Goal: Task Accomplishment & Management: Complete application form

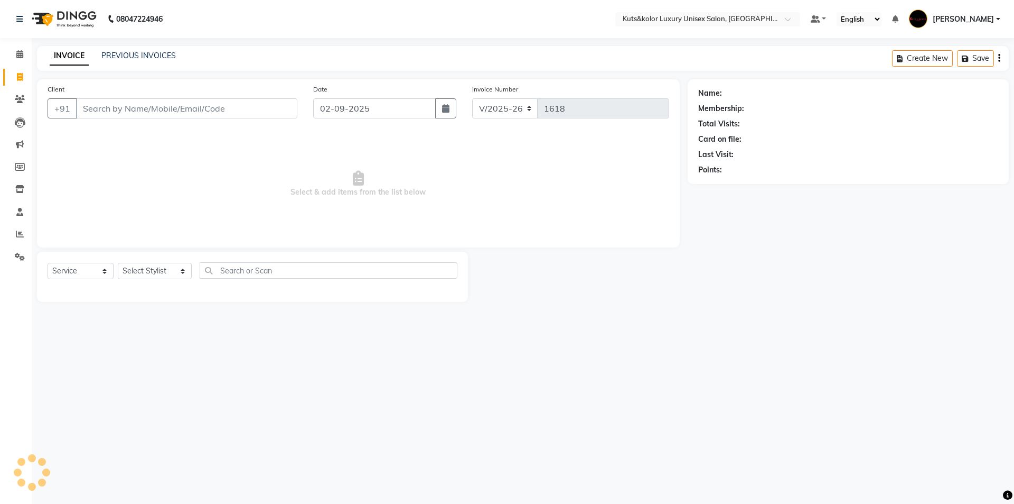
select select "7374"
select select "service"
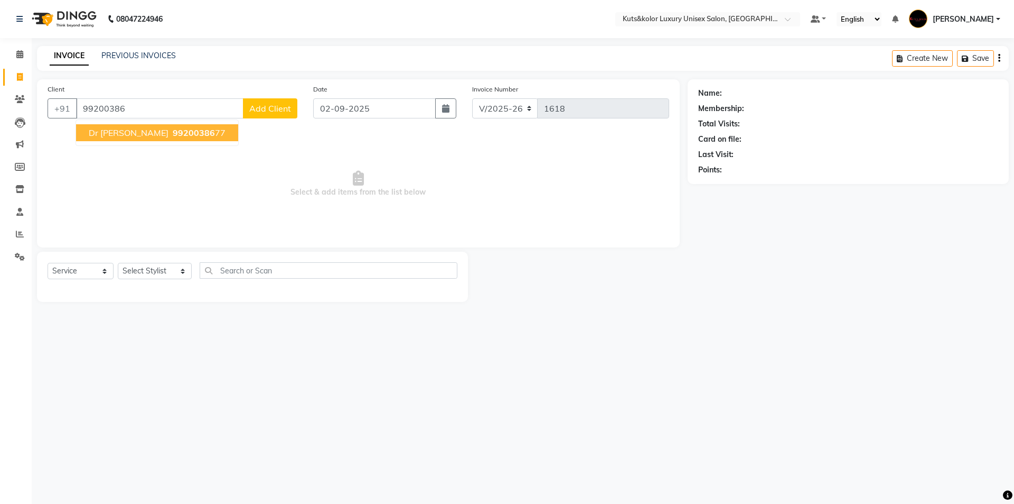
click at [108, 140] on button "Dr [PERSON_NAME] 99200386 77" at bounding box center [157, 132] width 162 height 17
type input "9920038677"
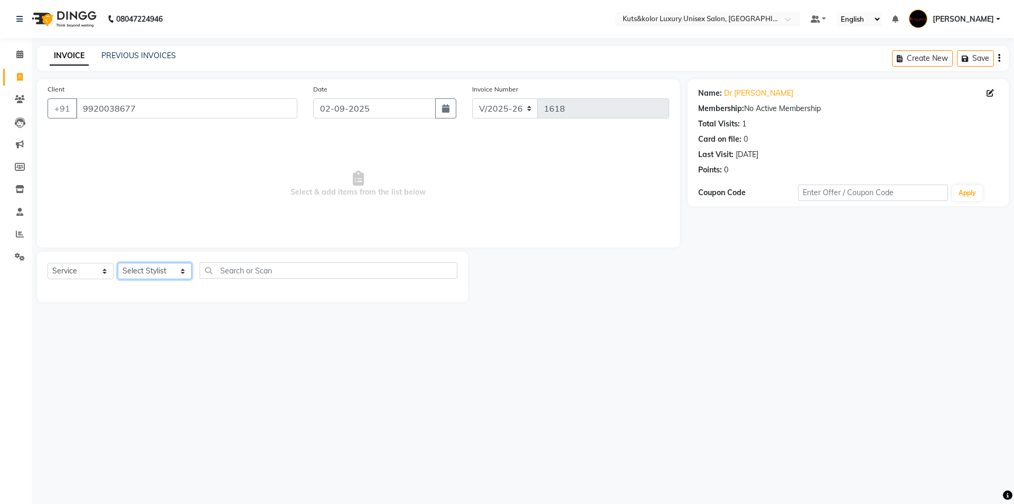
click at [175, 270] on select "Select Stylist aman [PERSON_NAME] beautiction [PERSON_NAME] [PERSON_NAME] (nail…" at bounding box center [155, 271] width 74 height 16
select select "64390"
click at [118, 263] on select "Select Stylist aman [PERSON_NAME] beautiction [PERSON_NAME] [PERSON_NAME] (nail…" at bounding box center [155, 271] width 74 height 16
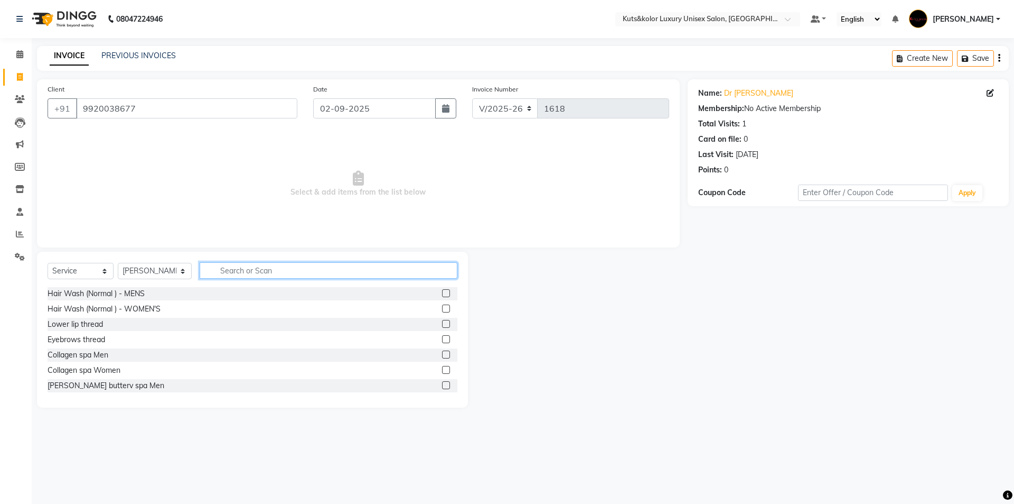
click at [246, 269] on input "text" at bounding box center [329, 270] width 258 height 16
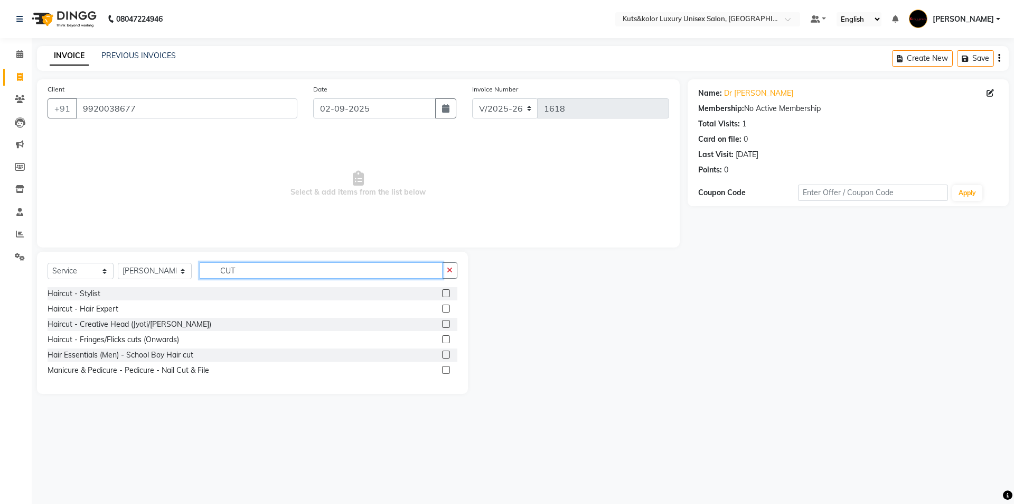
type input "CUT"
click at [447, 324] on label at bounding box center [446, 324] width 8 height 8
click at [447, 324] on input "checkbox" at bounding box center [445, 324] width 7 height 7
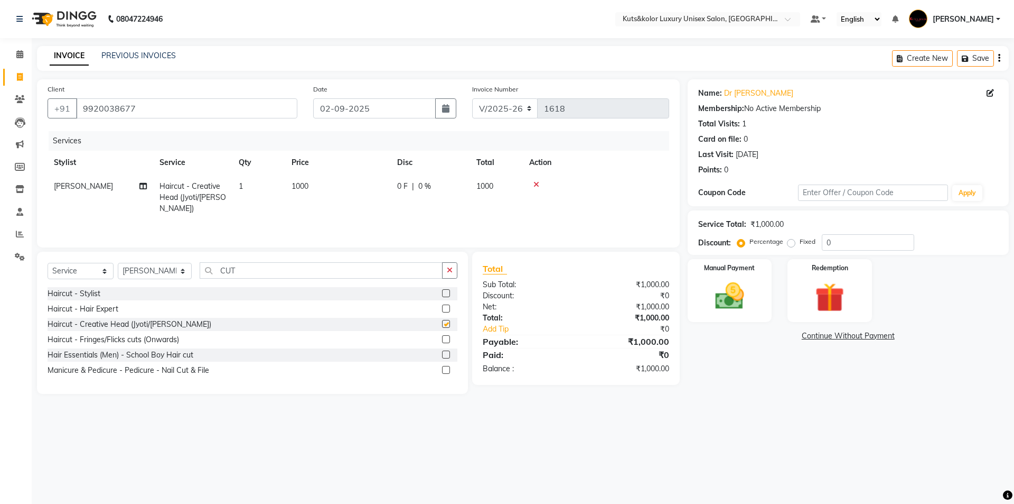
checkbox input "false"
click at [320, 182] on td "1000" at bounding box center [338, 197] width 106 height 46
select select "64390"
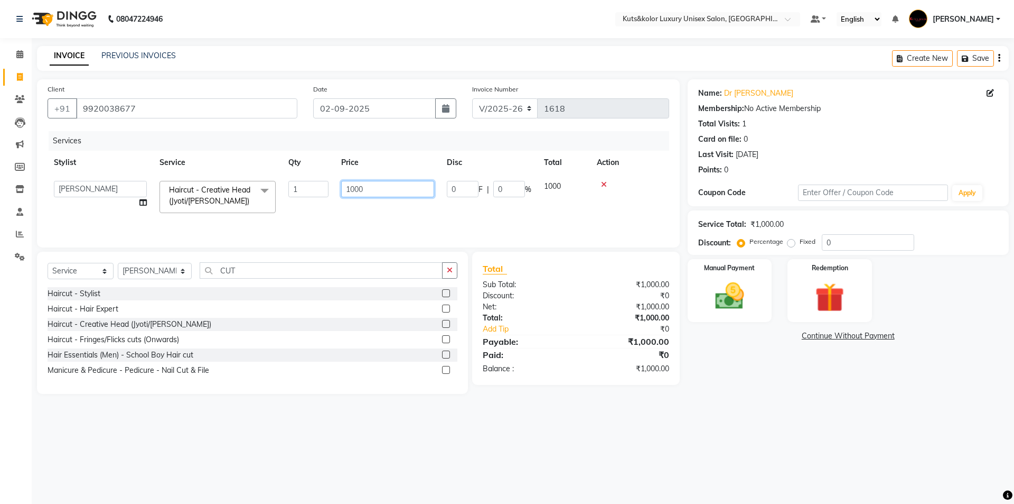
click at [393, 190] on input "1000" at bounding box center [387, 189] width 93 height 16
type input "1"
type input "5"
type input "1200"
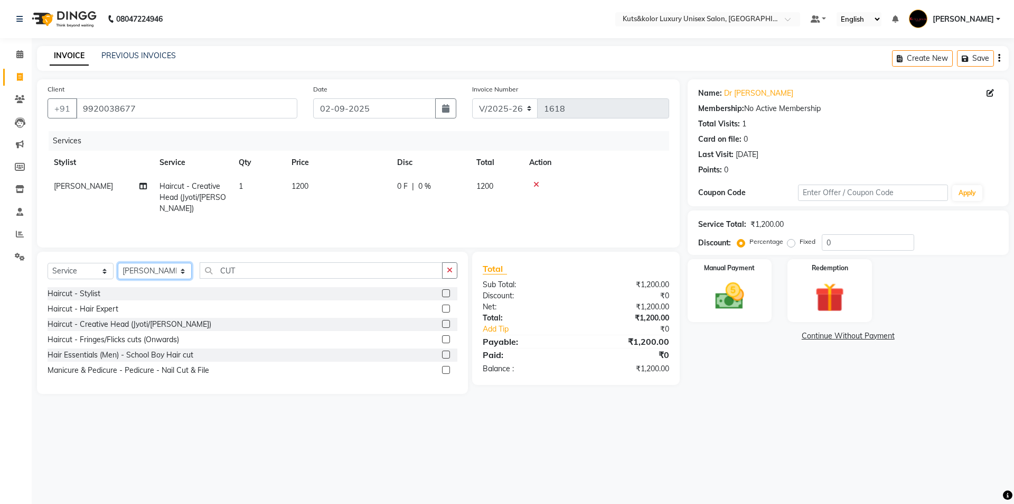
click at [170, 270] on select "Select Stylist aman [PERSON_NAME] beautiction [PERSON_NAME] [PERSON_NAME] (nail…" at bounding box center [155, 271] width 74 height 16
select select "68550"
click at [118, 263] on select "Select Stylist aman [PERSON_NAME] beautiction [PERSON_NAME] [PERSON_NAME] (nail…" at bounding box center [155, 271] width 74 height 16
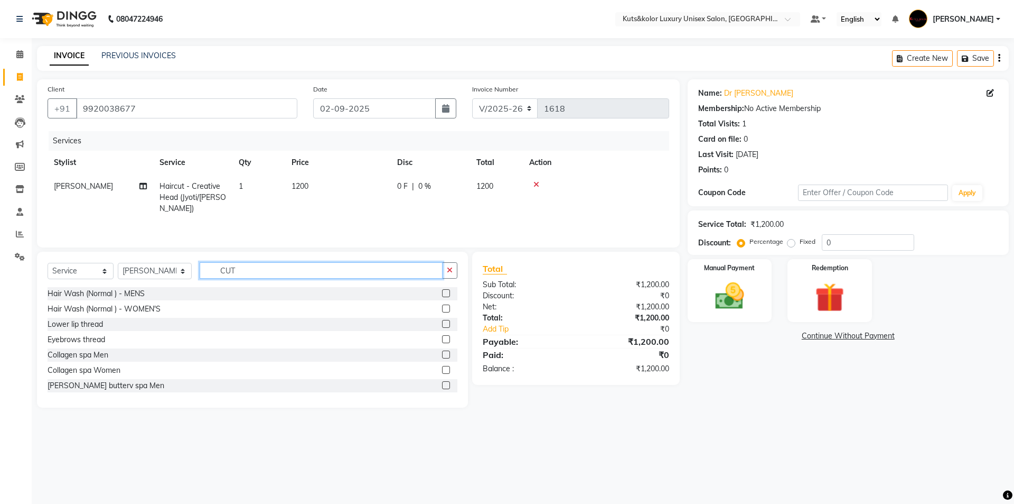
click at [241, 267] on input "CUT" at bounding box center [321, 270] width 243 height 16
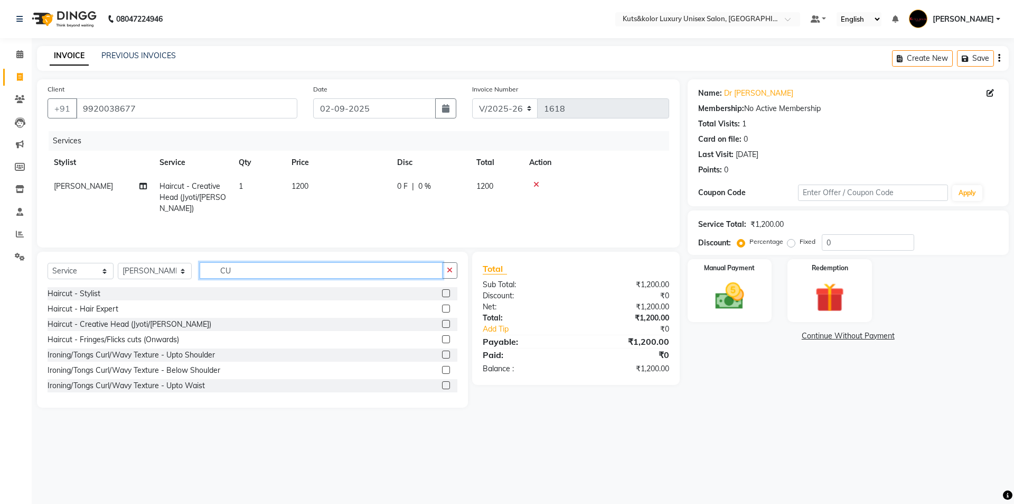
type input "C"
click at [262, 273] on input "WASH" at bounding box center [321, 270] width 243 height 16
type input "W"
type input "HA"
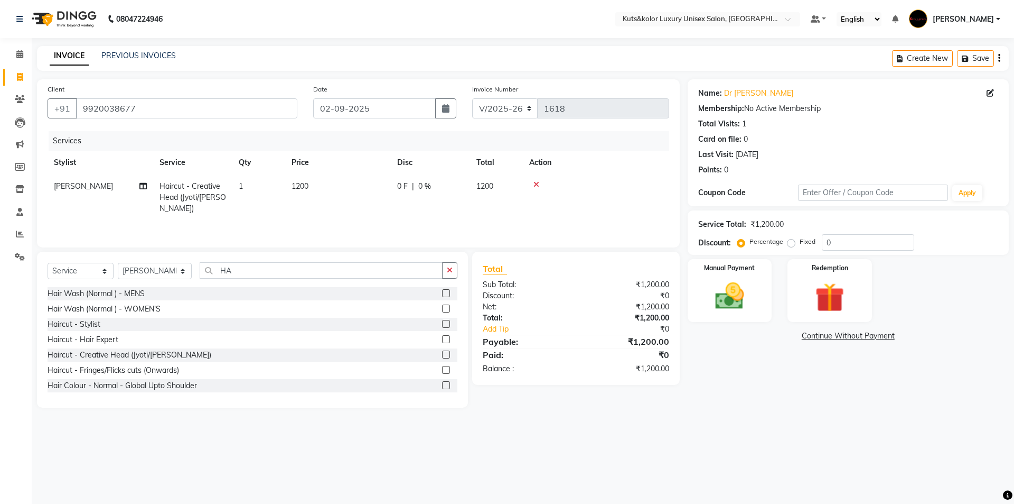
click at [442, 306] on label at bounding box center [446, 308] width 8 height 8
click at [442, 306] on input "checkbox" at bounding box center [445, 308] width 7 height 7
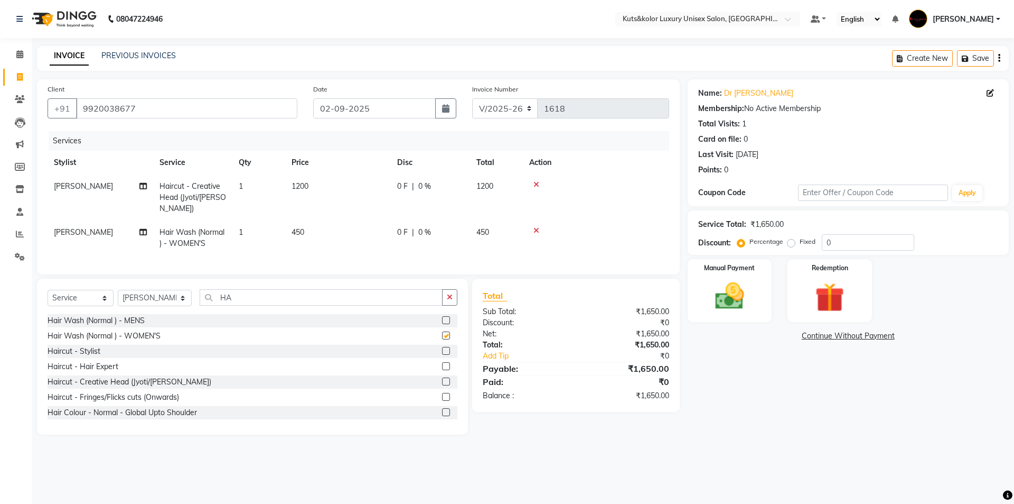
checkbox input "false"
click at [318, 223] on td "450" at bounding box center [338, 237] width 106 height 35
select select "68550"
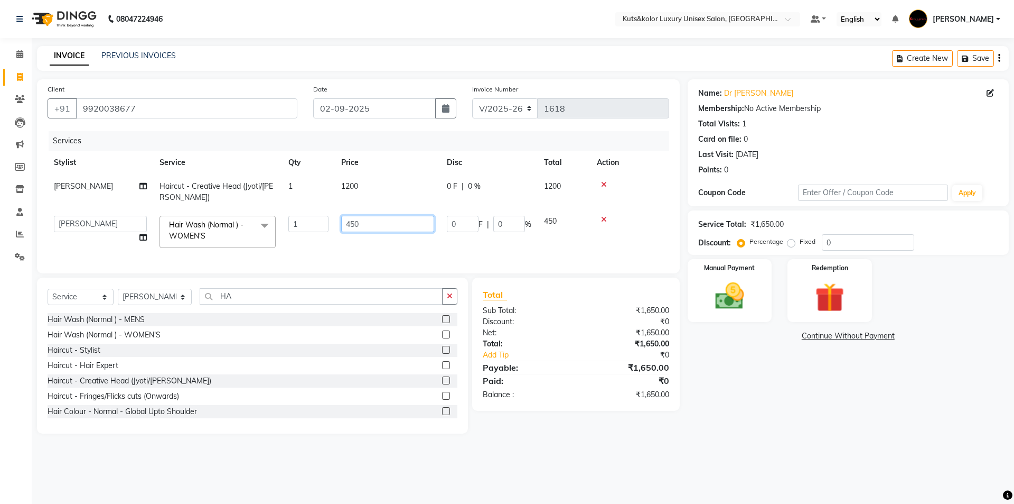
click at [380, 225] on input "450" at bounding box center [387, 224] width 93 height 16
type input "4"
type input "700"
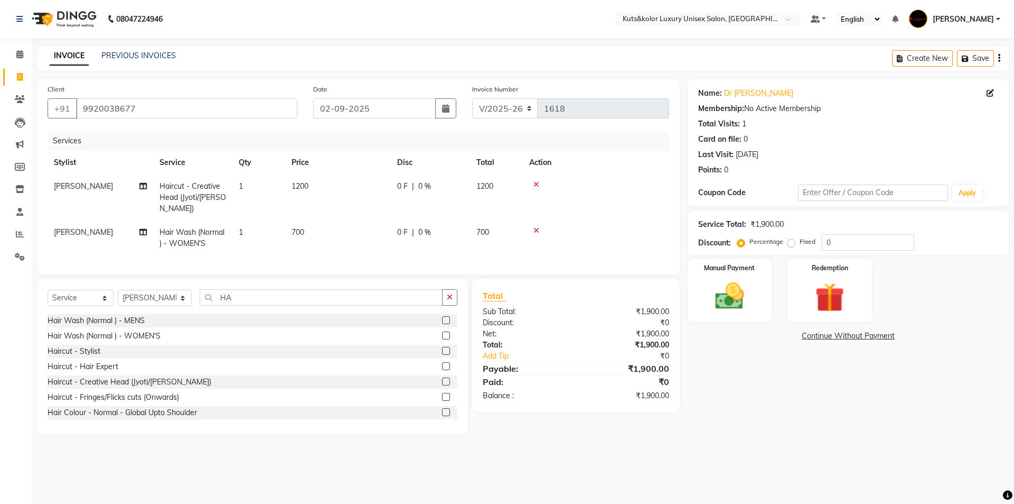
click at [373, 182] on td "1200" at bounding box center [338, 197] width 106 height 46
select select "64390"
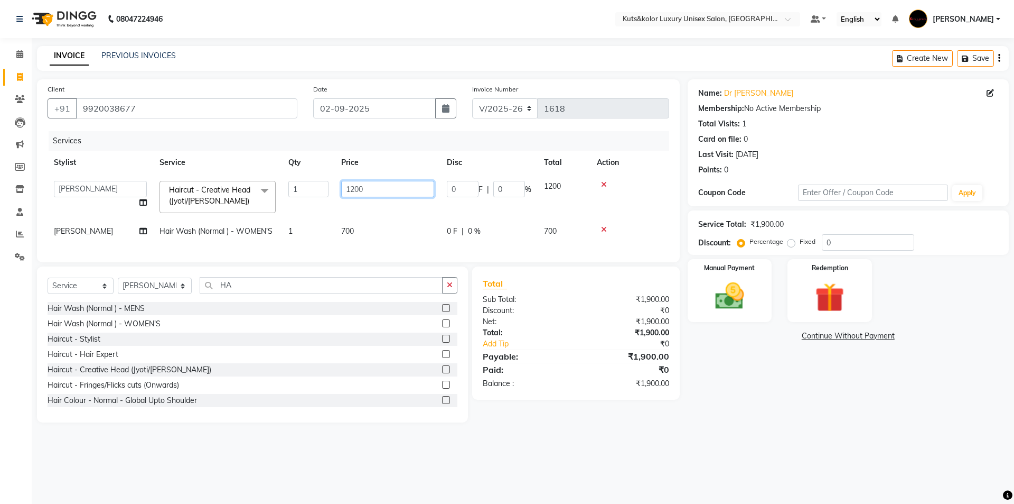
click at [396, 190] on input "1200" at bounding box center [387, 189] width 93 height 16
type input "1100"
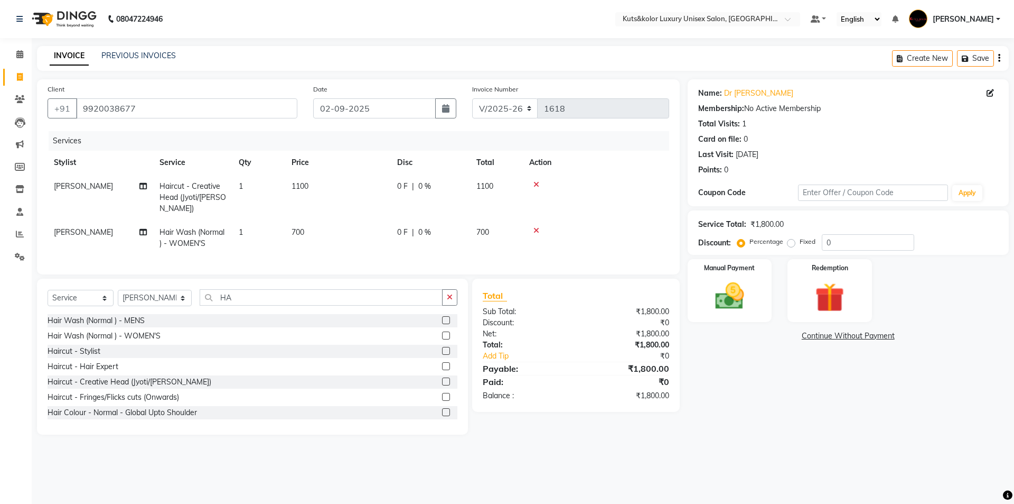
click at [383, 315] on div "Hair Wash (Normal ) - MENS" at bounding box center [253, 320] width 410 height 13
click at [729, 308] on img at bounding box center [729, 295] width 49 height 35
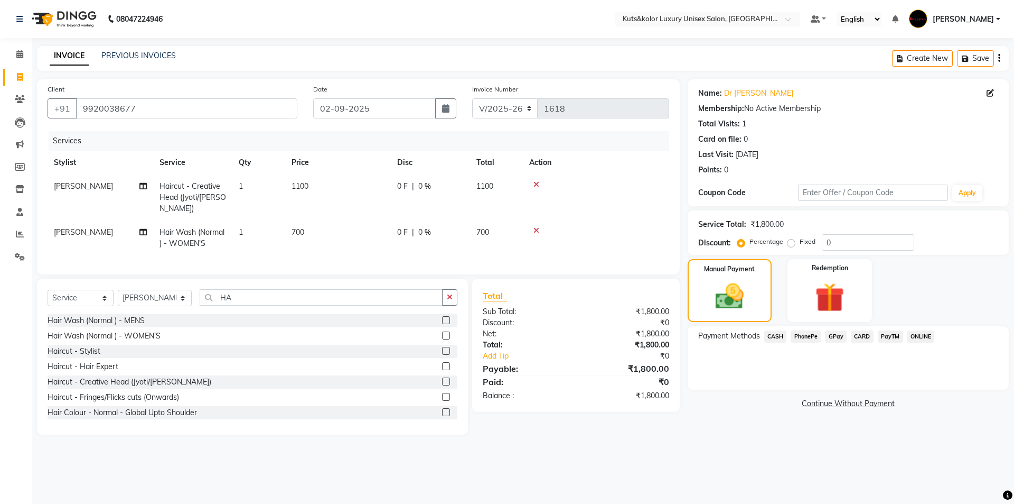
click at [839, 339] on span "GPay" at bounding box center [836, 336] width 22 height 12
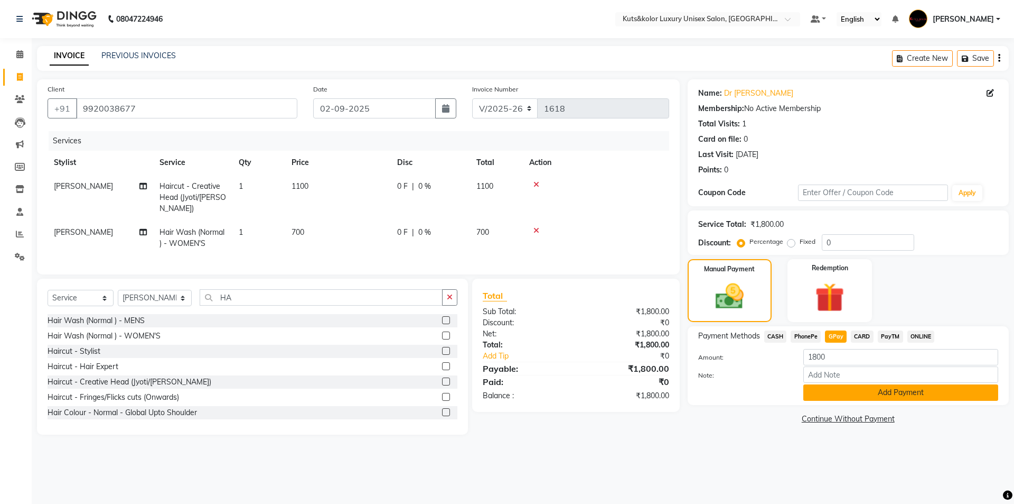
click at [821, 393] on button "Add Payment" at bounding box center [901, 392] width 195 height 16
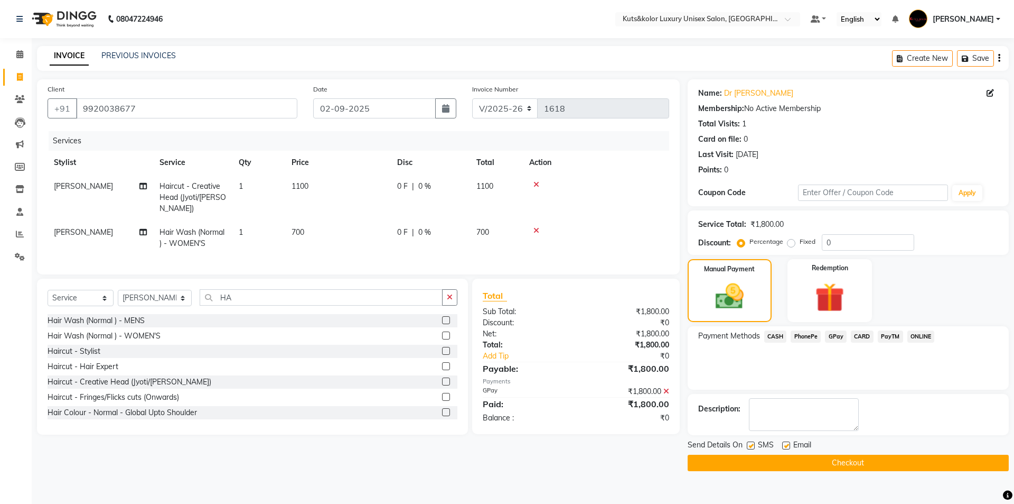
click at [748, 445] on label at bounding box center [751, 445] width 8 height 8
click at [748, 445] on input "checkbox" at bounding box center [750, 445] width 7 height 7
checkbox input "false"
click at [757, 468] on button "Checkout" at bounding box center [848, 462] width 321 height 16
